Goal: Check status: Check status

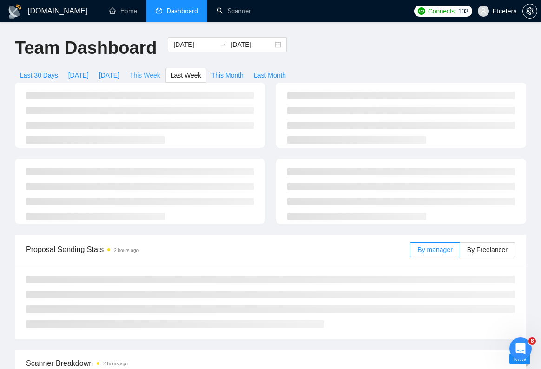
click at [153, 77] on span "This Week" at bounding box center [145, 75] width 31 height 10
type input "2025-09-22"
type input "2025-09-28"
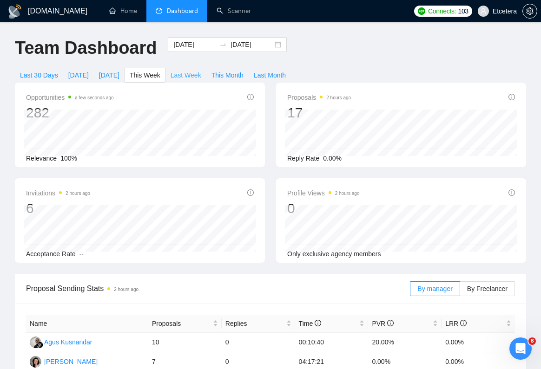
click at [201, 81] on button "Last Week" at bounding box center [185, 75] width 41 height 15
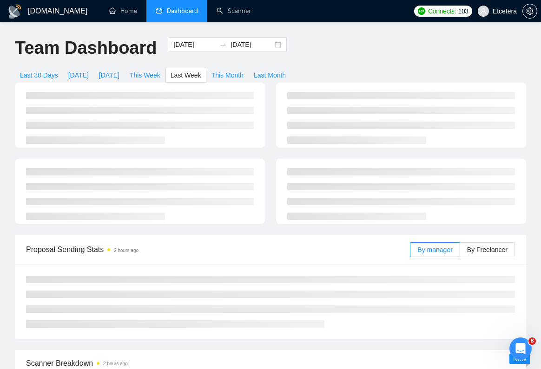
type input "[DATE]"
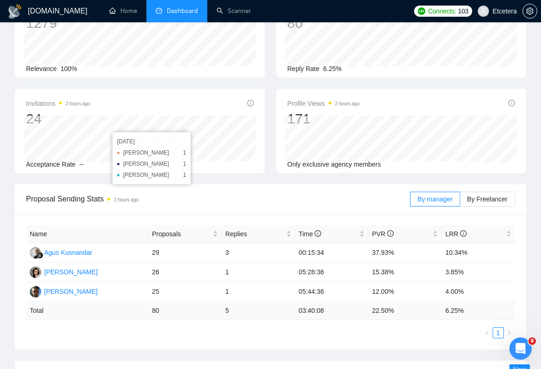
scroll to position [103, 0]
